Goal: Obtain resource: Download file/media

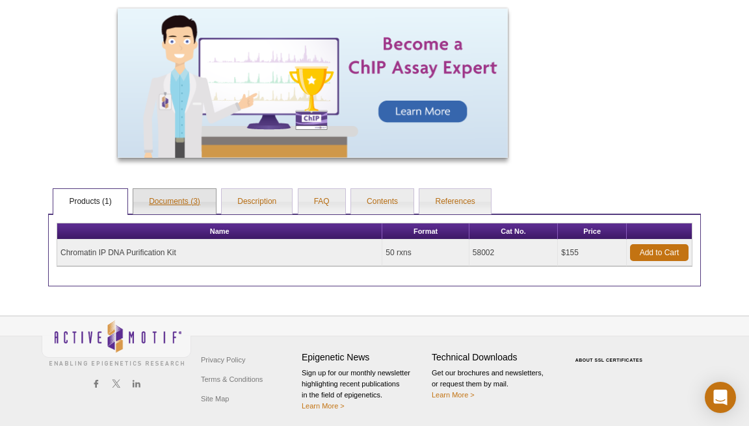
scroll to position [515, 0]
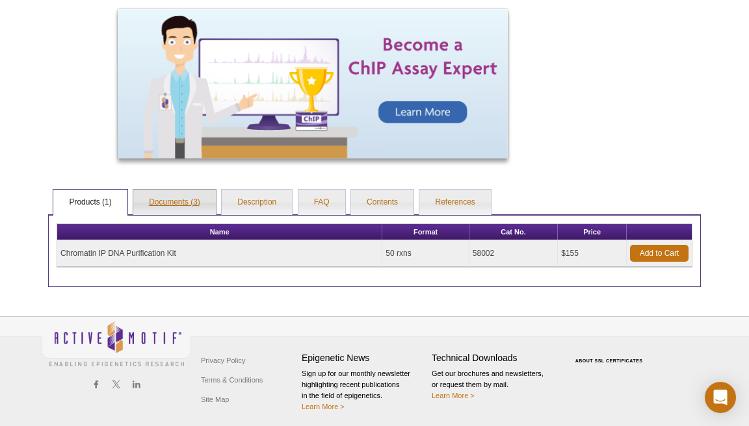
click at [176, 200] on link "Documents (3)" at bounding box center [174, 203] width 83 height 26
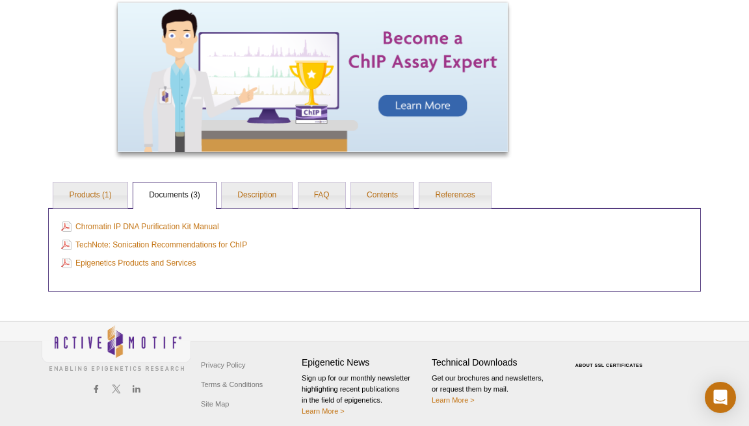
scroll to position [507, 0]
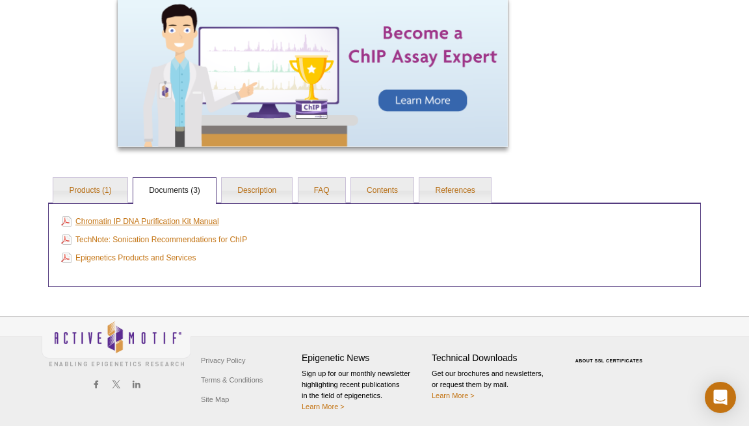
click at [122, 222] on link "Chromatin IP DNA Purification Kit Manual" at bounding box center [140, 221] width 158 height 14
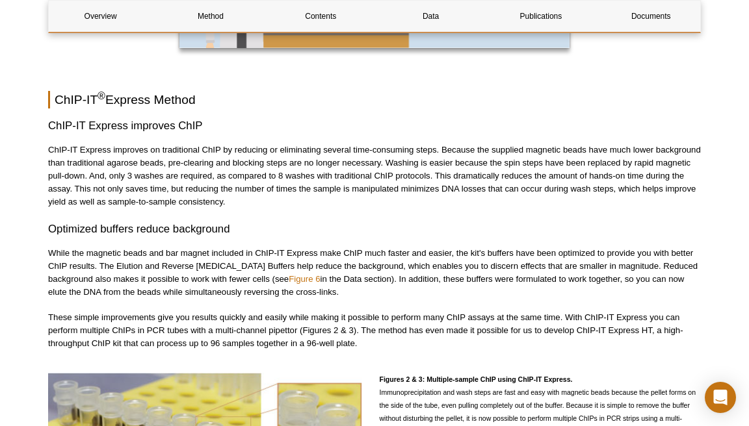
scroll to position [1269, 0]
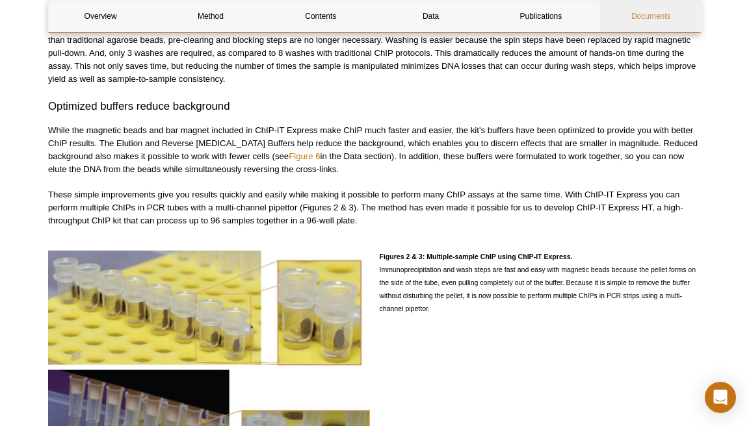
click at [645, 16] on link "Documents" at bounding box center [650, 16] width 103 height 31
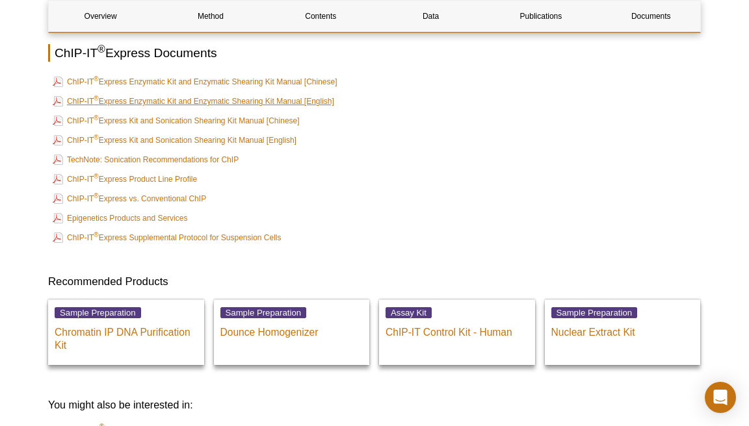
click at [218, 99] on link "ChIP-IT ® Express Enzymatic Kit and Enzymatic Shearing Kit Manual [English]" at bounding box center [193, 102] width 281 height 16
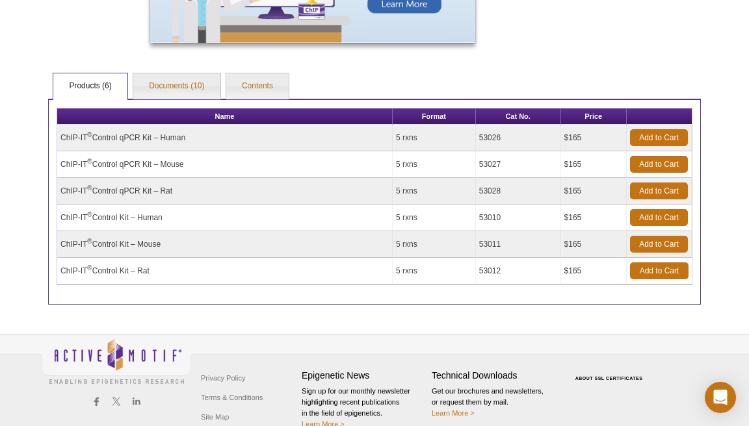
scroll to position [536, 0]
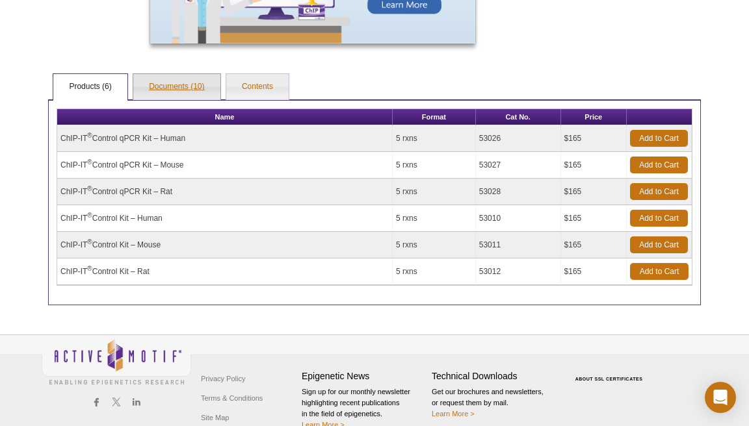
click at [179, 81] on link "Documents (10)" at bounding box center [176, 87] width 86 height 26
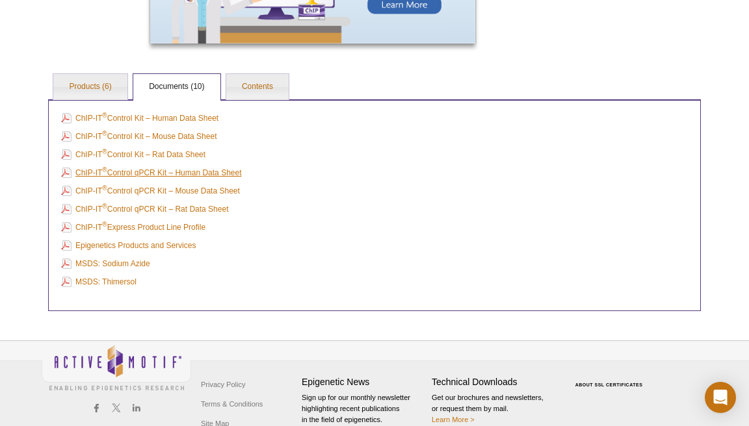
click at [164, 170] on link "ChIP-IT ® Control qPCR Kit – Human Data Sheet" at bounding box center [151, 173] width 180 height 14
click at [92, 82] on link "Products (6)" at bounding box center [89, 87] width 73 height 26
